Goal: Check status: Check status

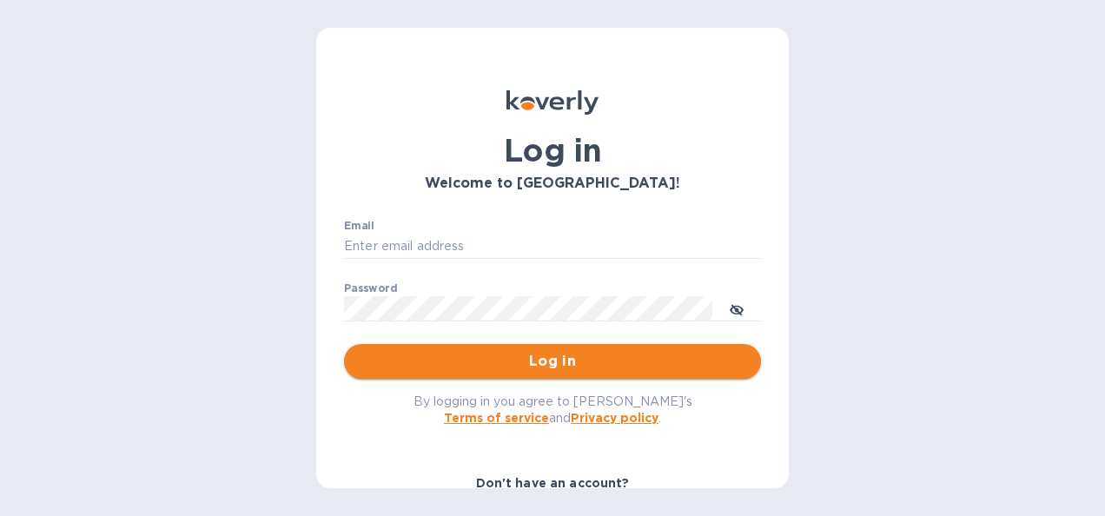
type input "[PERSON_NAME][EMAIL_ADDRESS][DOMAIN_NAME]"
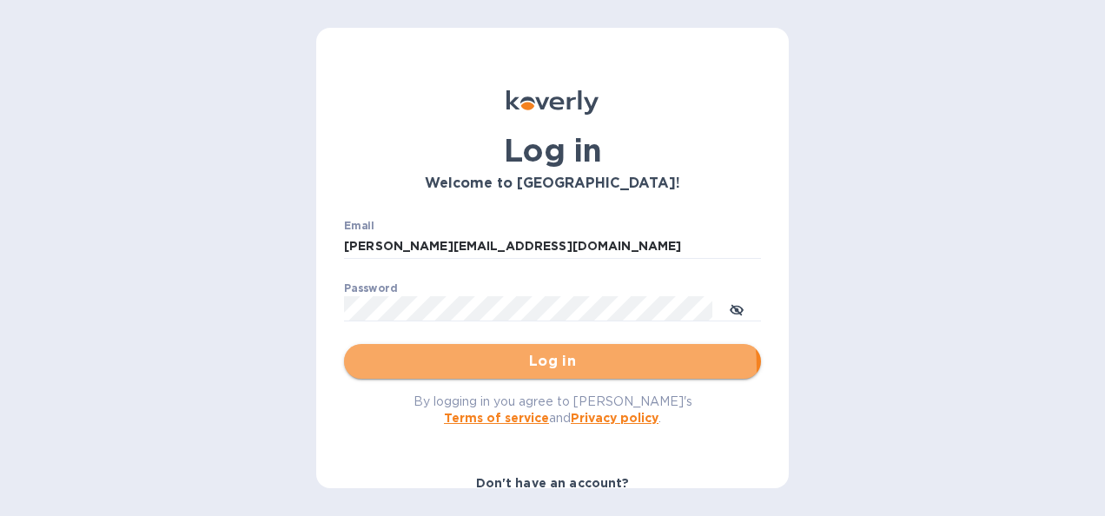
click at [544, 367] on span "Log in" at bounding box center [552, 361] width 389 height 21
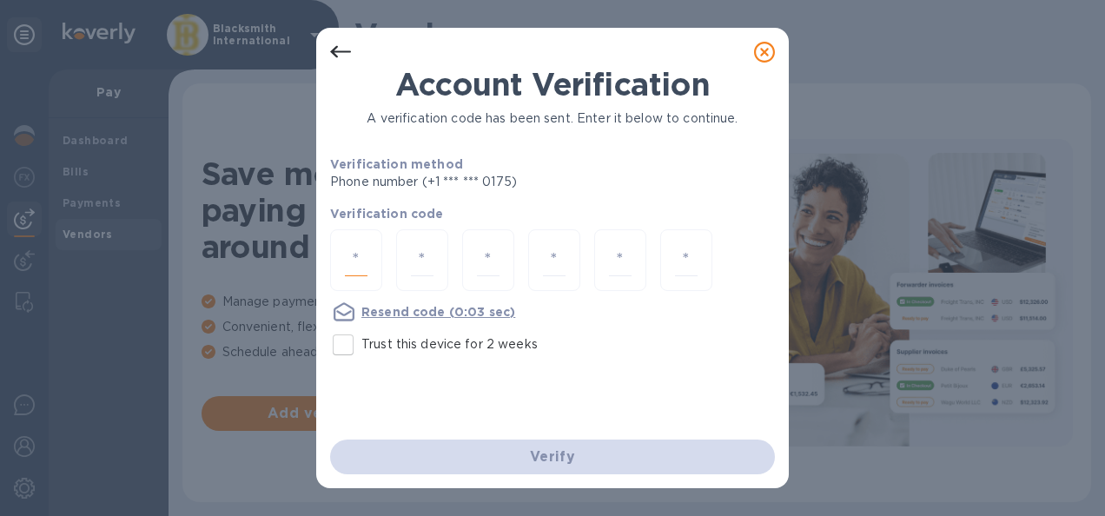
click at [365, 253] on input "number" at bounding box center [356, 260] width 23 height 32
type input "6"
type input "8"
type input "1"
type input "5"
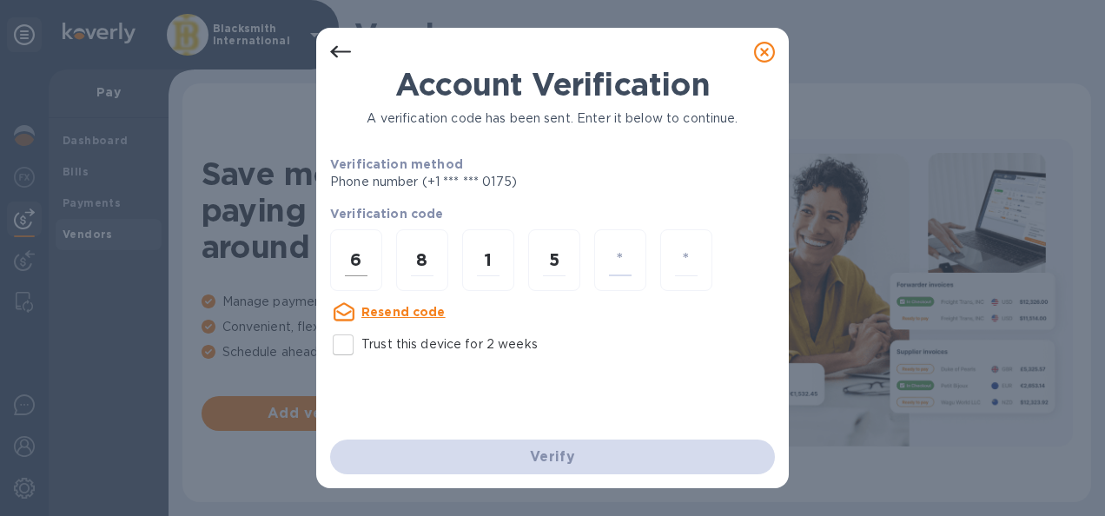
type input "1"
type input "2"
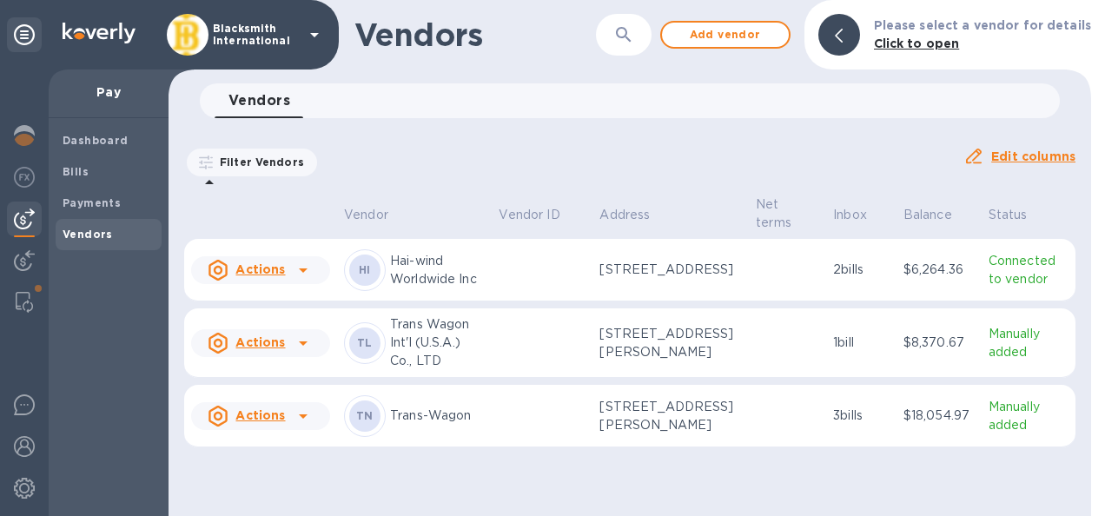
click at [414, 425] on p "Trans-Wagon" at bounding box center [437, 416] width 95 height 18
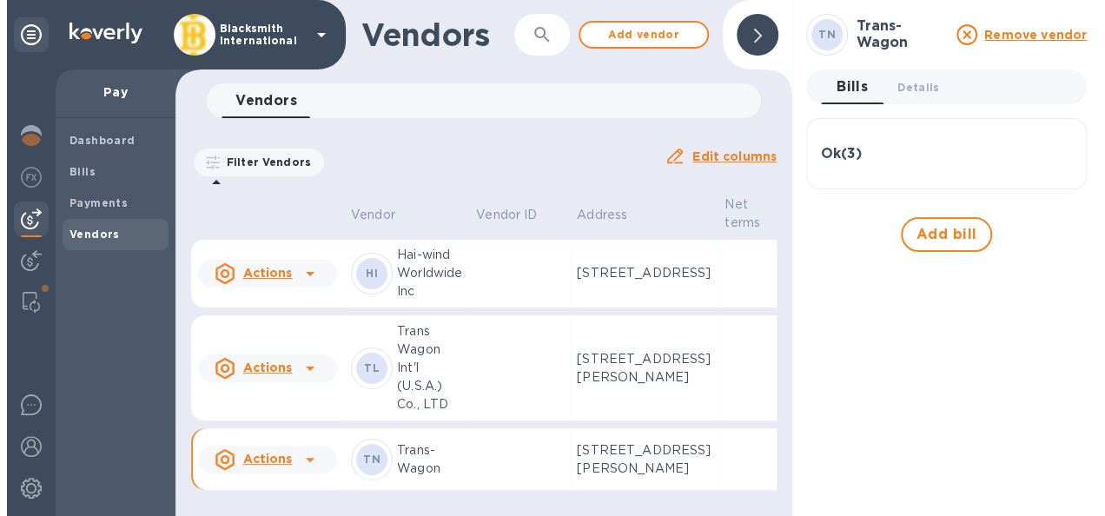
scroll to position [92, 0]
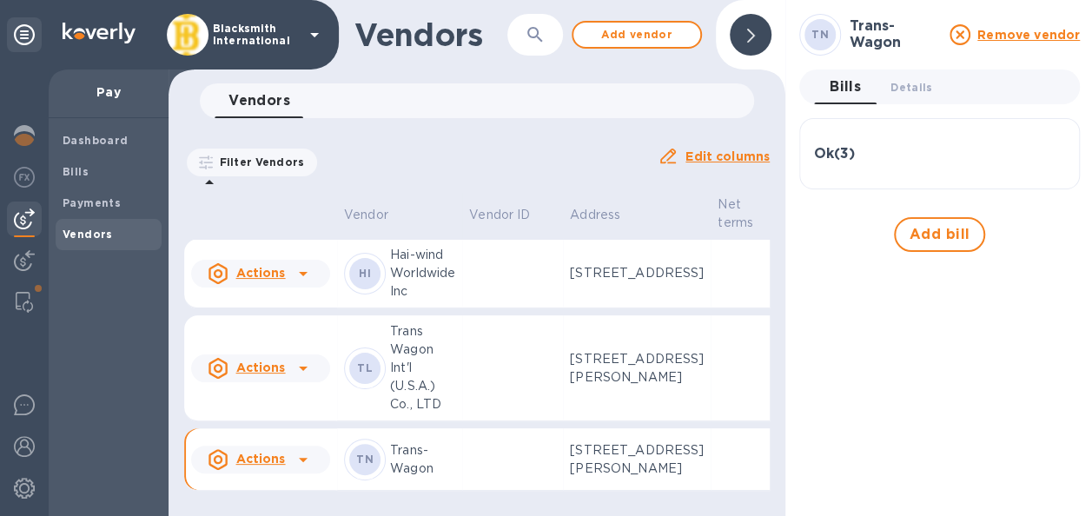
click at [759, 43] on div at bounding box center [751, 35] width 42 height 42
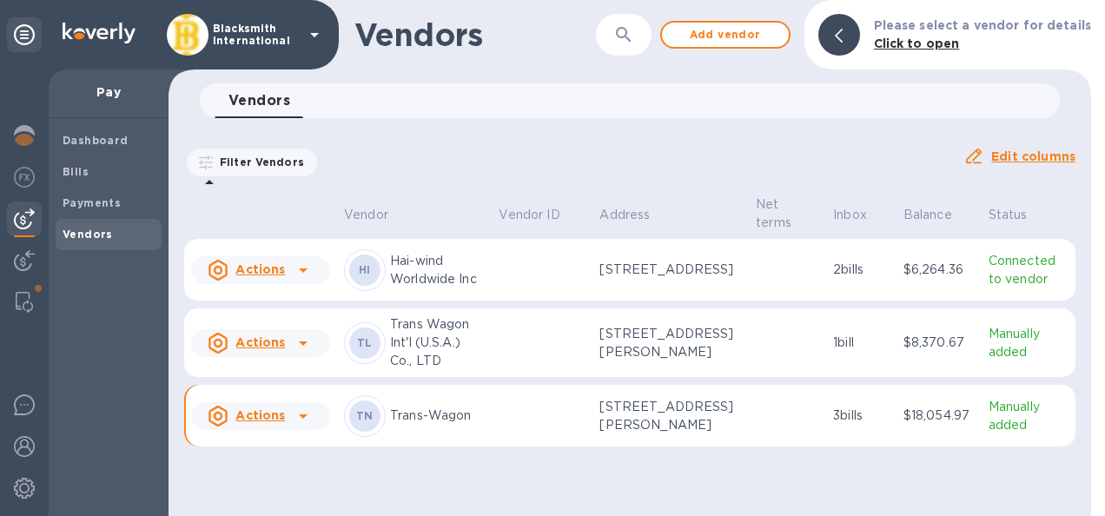
scroll to position [0, 0]
click at [282, 422] on u "Actions" at bounding box center [260, 415] width 50 height 14
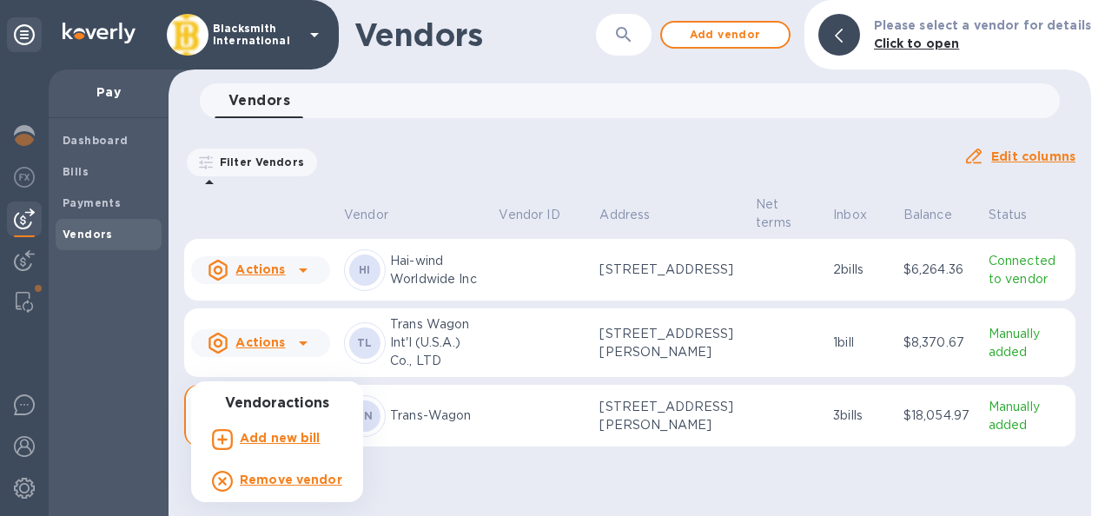
click at [520, 447] on div at bounding box center [552, 258] width 1105 height 516
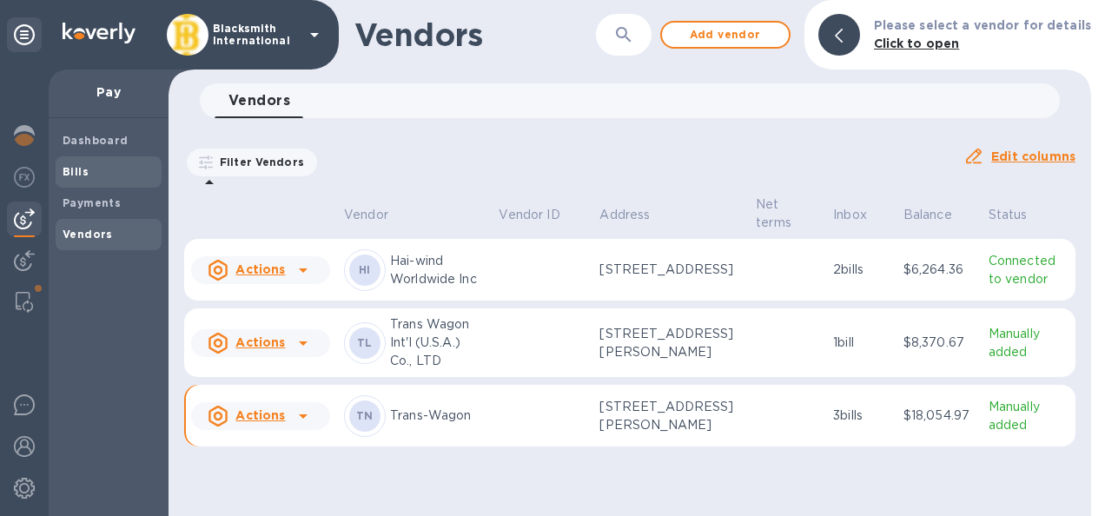
click at [82, 177] on span "Bills" at bounding box center [76, 171] width 26 height 17
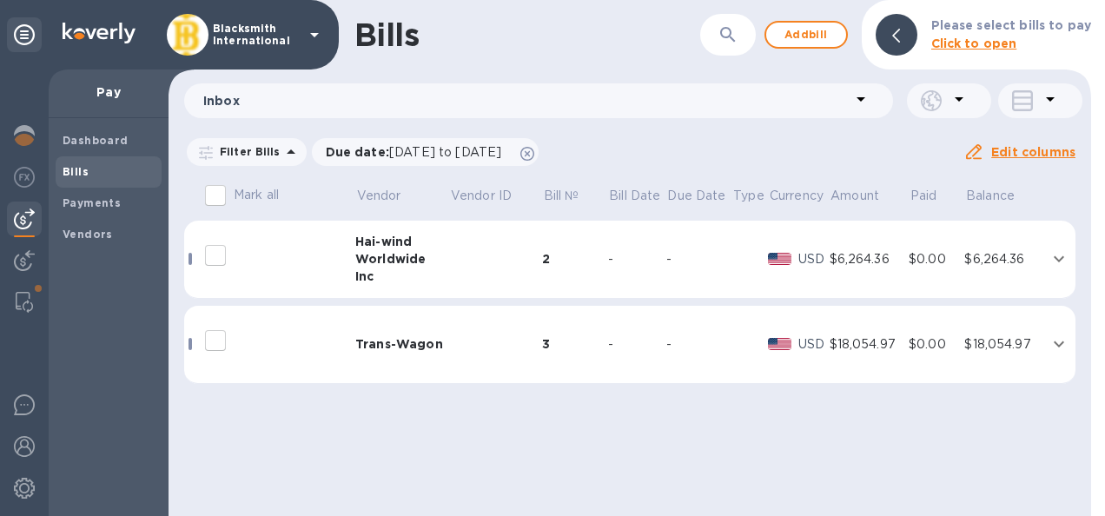
click at [414, 346] on div "Trans-Wagon" at bounding box center [402, 343] width 94 height 17
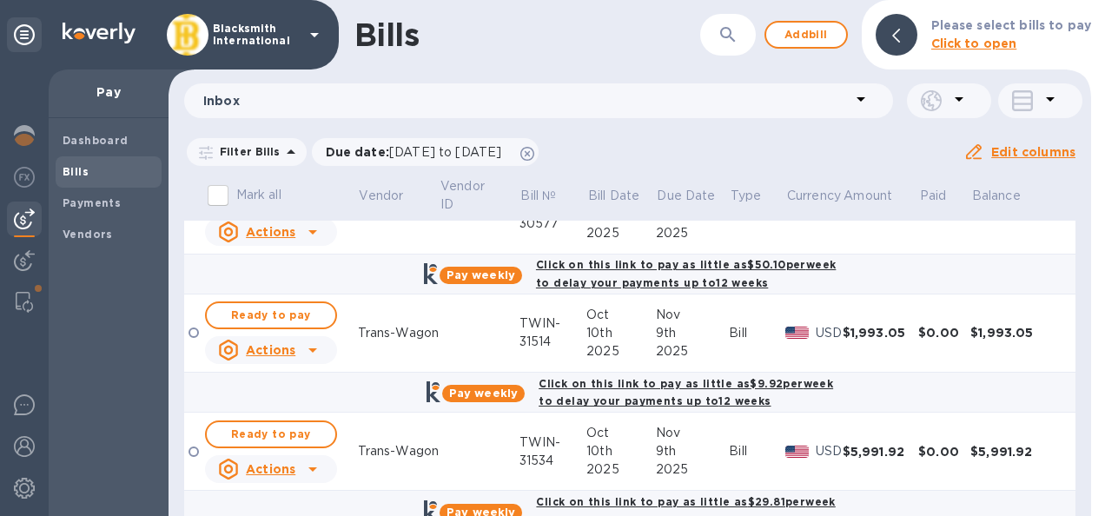
scroll to position [270, 0]
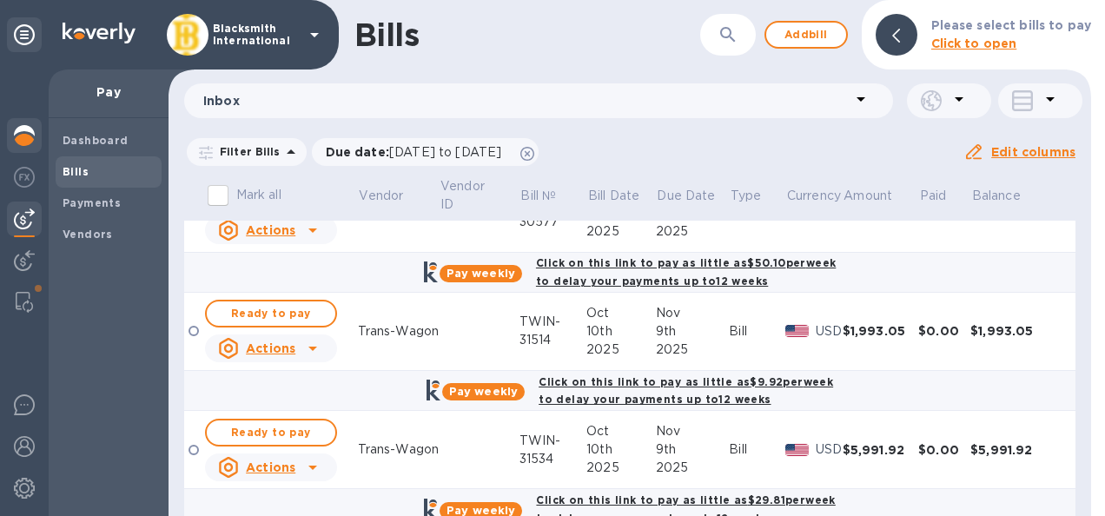
click at [24, 136] on img at bounding box center [24, 135] width 21 height 21
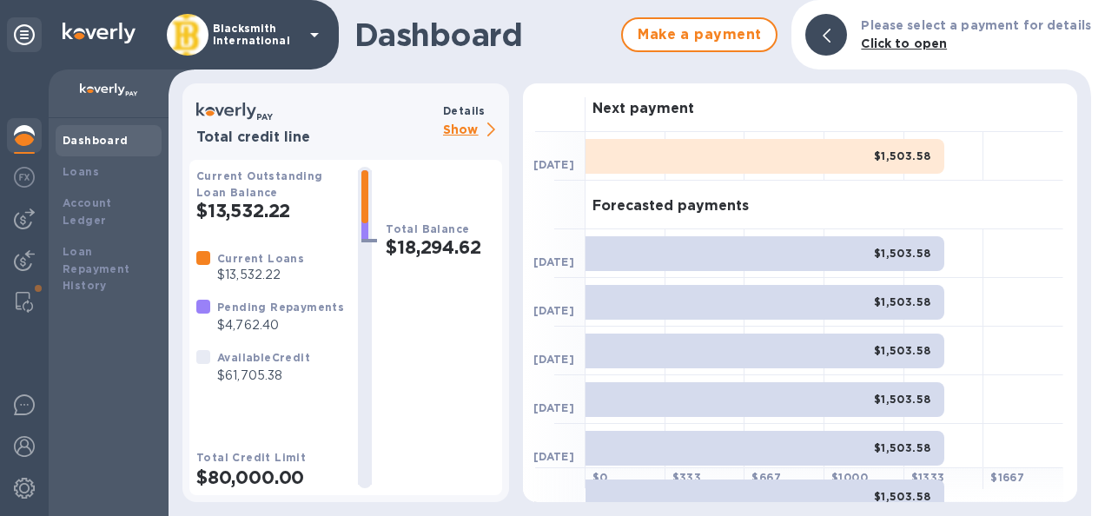
click at [106, 154] on div "Dashboard" at bounding box center [109, 140] width 106 height 31
click at [97, 144] on b "Dashboard" at bounding box center [96, 140] width 66 height 13
click at [89, 168] on b "Loans" at bounding box center [81, 171] width 36 height 13
click at [86, 174] on b "Loans" at bounding box center [81, 171] width 36 height 13
click at [91, 254] on b "Loan Repayment History" at bounding box center [97, 269] width 68 height 48
